Goal: Information Seeking & Learning: Learn about a topic

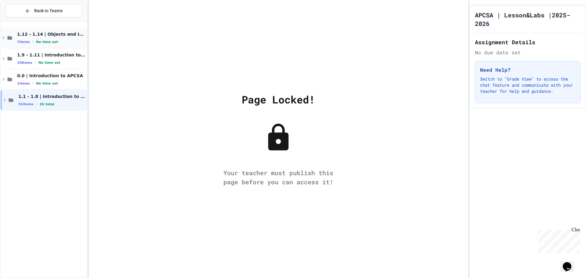
drag, startPoint x: 38, startPoint y: 39, endPoint x: 34, endPoint y: 29, distance: 10.8
click at [34, 29] on div "1.12 - 1.14 | Objects and Instances of Classes 7 items • No time set" at bounding box center [44, 37] width 86 height 21
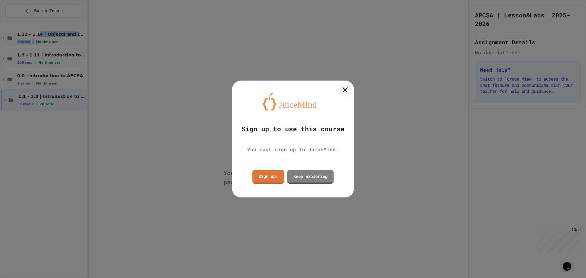
click at [349, 89] on icon at bounding box center [344, 89] width 9 height 9
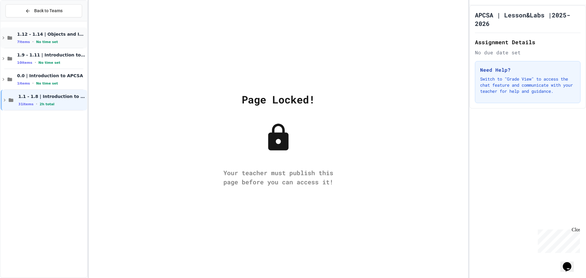
click at [71, 34] on span "1.12 - 1.14 | Objects and Instances of Classes" at bounding box center [51, 33] width 69 height 5
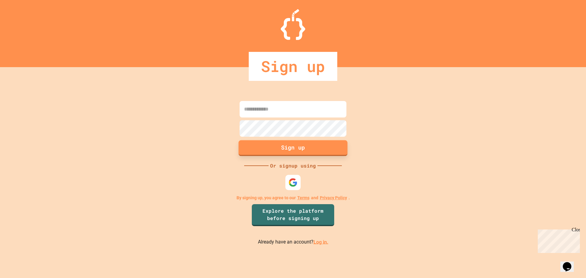
type input "**********"
click at [320, 239] on link "Log in." at bounding box center [320, 242] width 15 height 6
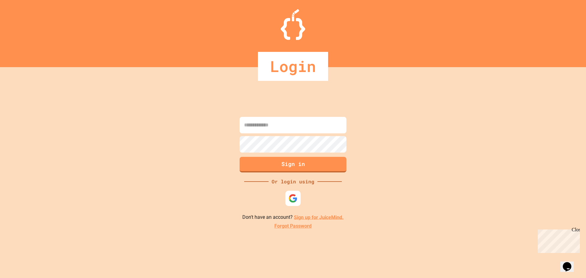
click at [280, 132] on input at bounding box center [293, 125] width 107 height 16
click at [291, 129] on input at bounding box center [293, 125] width 107 height 16
type input "**********"
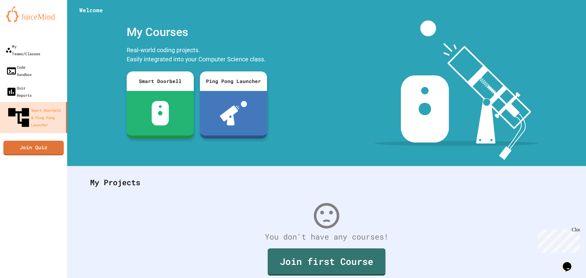
click at [43, 38] on div at bounding box center [33, 33] width 67 height 12
click at [43, 39] on div at bounding box center [33, 33] width 67 height 12
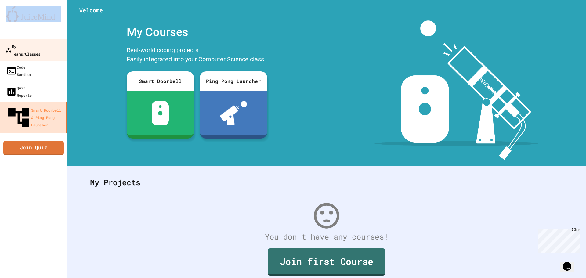
click at [40, 43] on div "My Teams/Classes" at bounding box center [22, 49] width 35 height 15
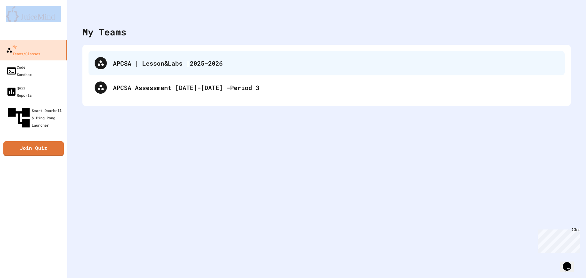
click at [194, 62] on div "APCSA | Lesson&Labs |2025-2026" at bounding box center [335, 63] width 445 height 9
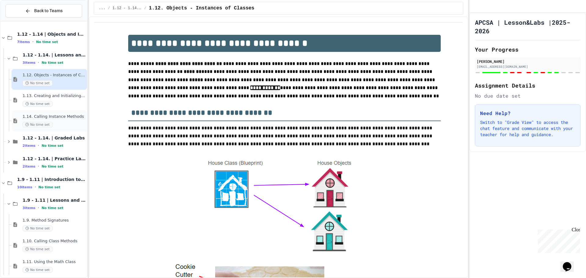
click at [68, 120] on div "1.14. Calling Instance Methods No time set" at bounding box center [54, 120] width 63 height 13
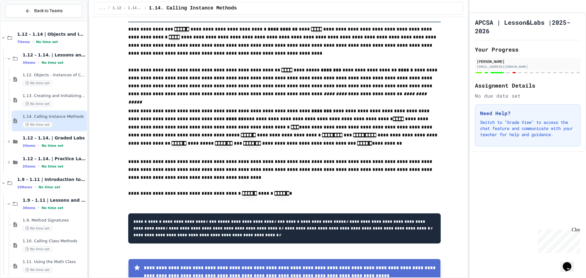
scroll to position [3173, 0]
